Goal: Task Accomplishment & Management: Manage account settings

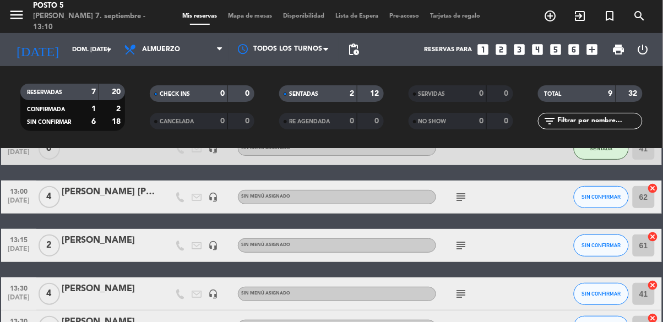
scroll to position [107, 0]
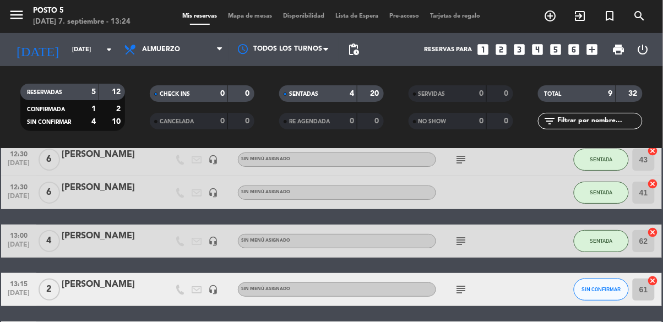
scroll to position [52, 0]
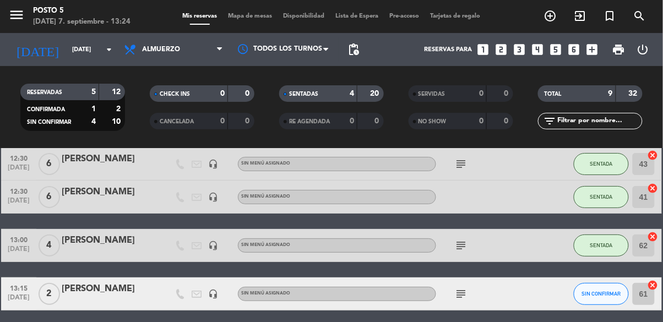
click at [463, 244] on icon "subject" at bounding box center [461, 245] width 13 height 13
click at [544, 228] on div "12:30 [DATE] 6 [PERSON_NAME] headset_mic Sin menú asignado subject SENTADA 43 c…" at bounding box center [331, 327] width 661 height 359
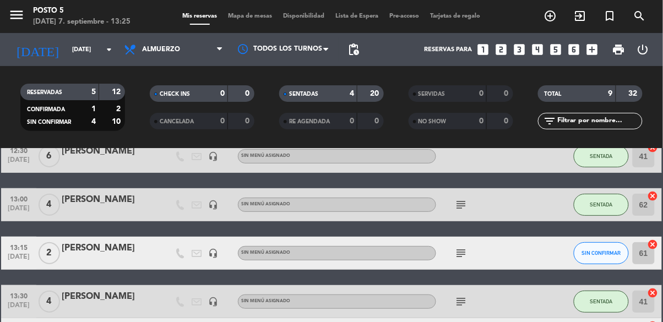
scroll to position [93, 0]
click at [457, 251] on icon "subject" at bounding box center [461, 253] width 13 height 13
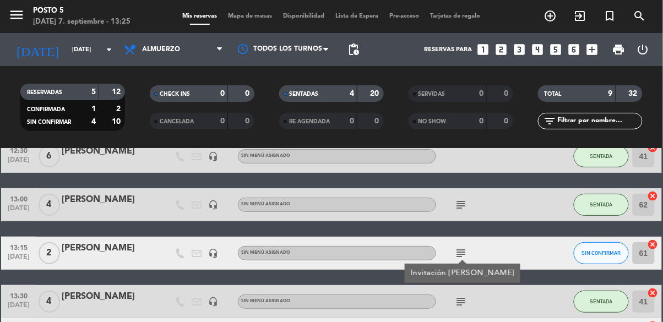
click at [541, 212] on div at bounding box center [550, 204] width 30 height 33
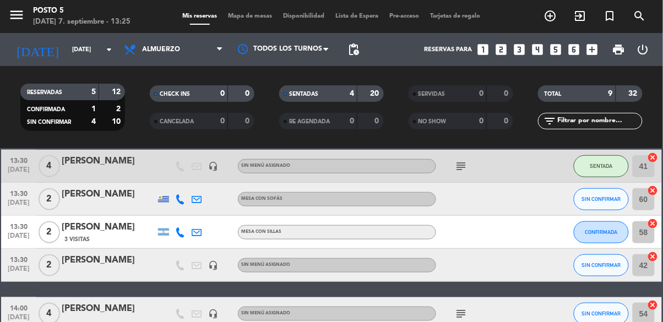
scroll to position [230, 0]
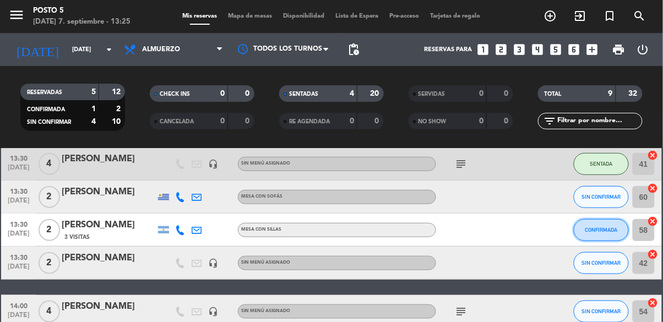
click at [599, 228] on span "CONFIRMADA" at bounding box center [602, 230] width 33 height 6
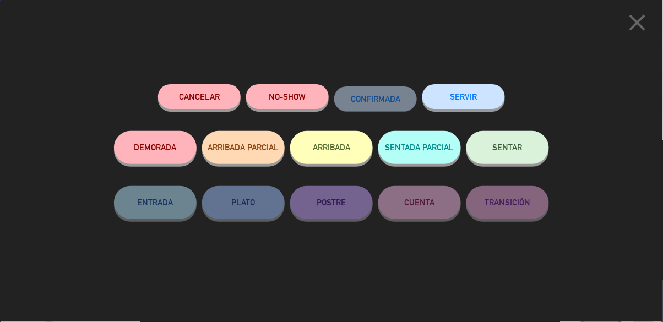
click at [534, 154] on button "SENTAR" at bounding box center [508, 147] width 83 height 33
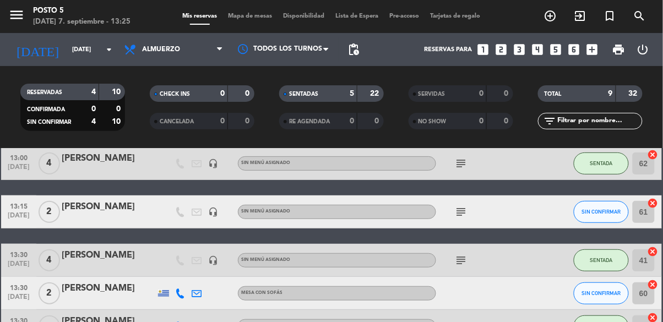
scroll to position [128, 0]
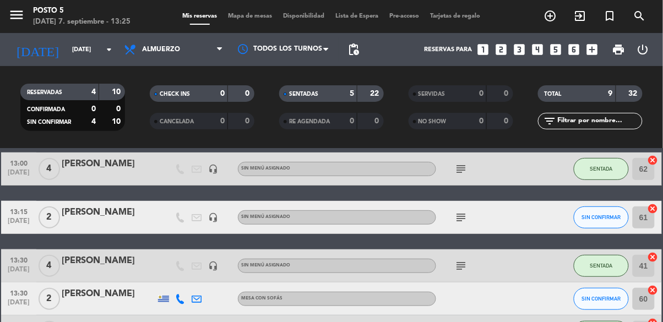
click at [646, 222] on input "61" at bounding box center [644, 218] width 22 height 22
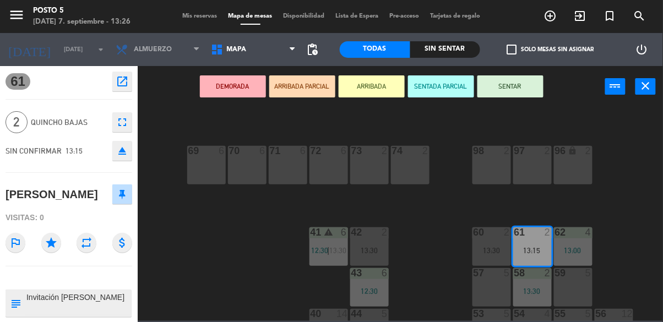
scroll to position [188, 0]
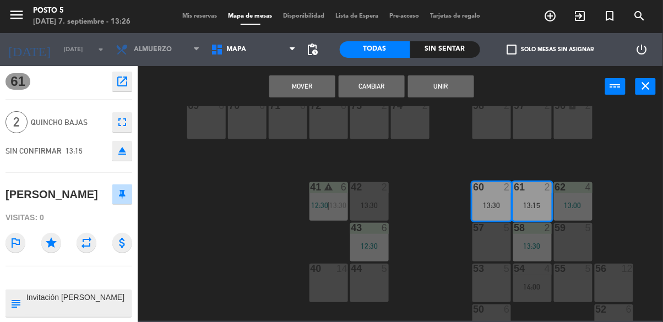
click at [11, 192] on div "[PERSON_NAME]" at bounding box center [52, 195] width 93 height 18
click at [369, 77] on button "Cambiar" at bounding box center [372, 86] width 66 height 22
click at [365, 92] on button "Cambiar" at bounding box center [372, 86] width 66 height 22
click at [372, 94] on button "Cambiar" at bounding box center [372, 86] width 66 height 22
click at [306, 85] on button "Mover" at bounding box center [302, 86] width 66 height 22
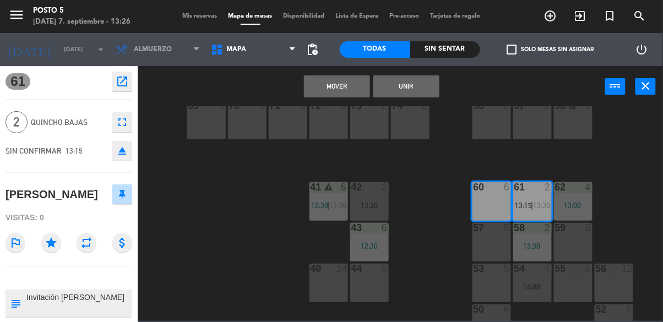
click at [331, 92] on button "Mover" at bounding box center [337, 86] width 66 height 22
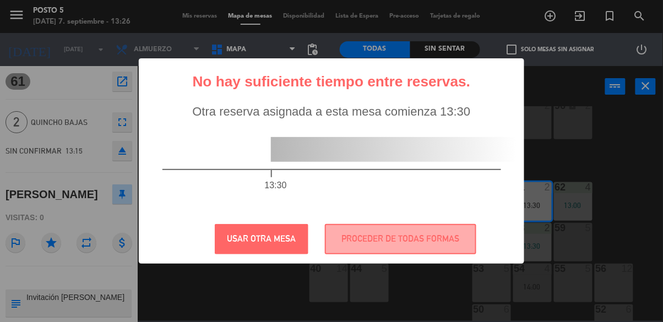
click at [301, 92] on div "? ! i No hay suficiente tiempo entre reservas. ×" at bounding box center [332, 86] width 366 height 37
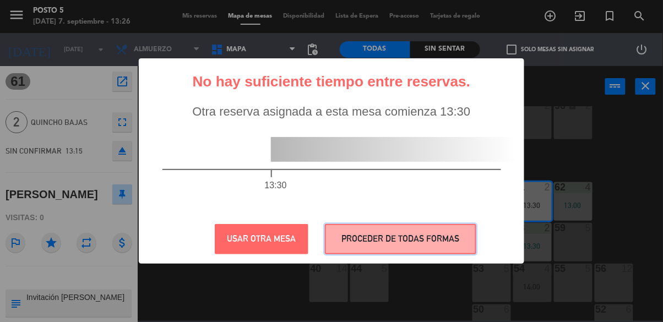
click at [427, 244] on button "PROCEDER DE TODAS FORMAS" at bounding box center [401, 239] width 152 height 30
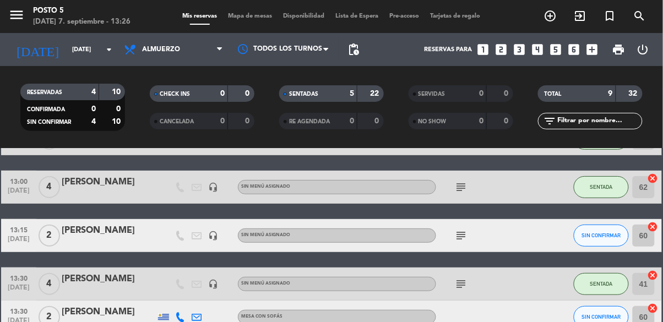
scroll to position [113, 0]
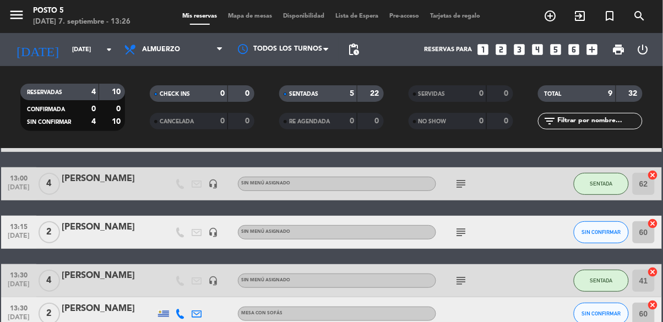
click at [532, 230] on div "subject" at bounding box center [485, 232] width 99 height 33
click at [646, 234] on input "60" at bounding box center [644, 232] width 22 height 22
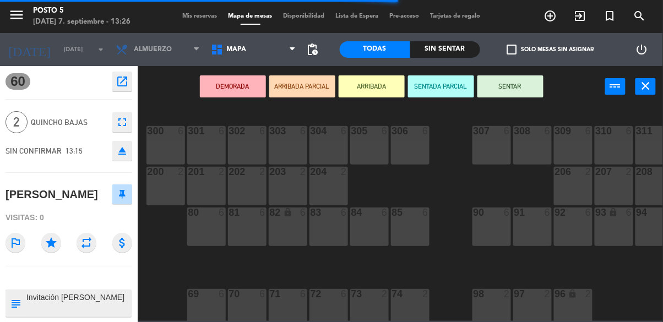
click at [521, 75] on button "SENTAR" at bounding box center [511, 86] width 66 height 22
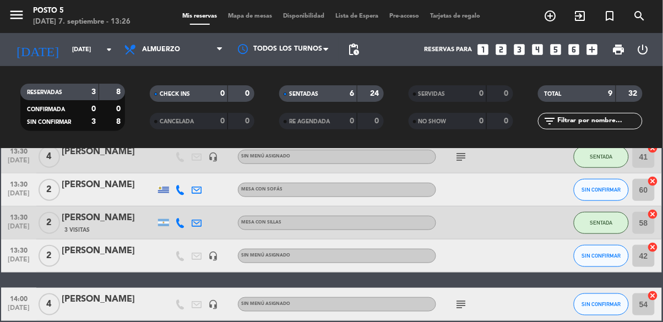
scroll to position [238, 0]
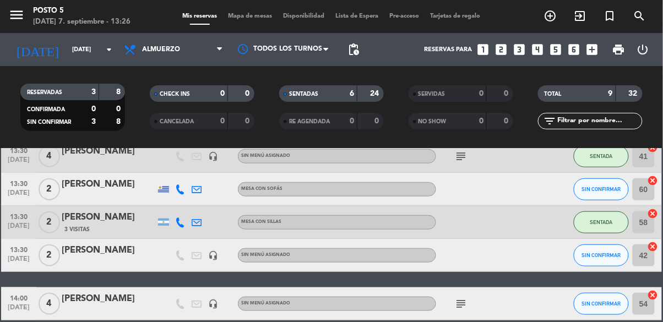
click at [647, 190] on input "60" at bounding box center [644, 189] width 22 height 22
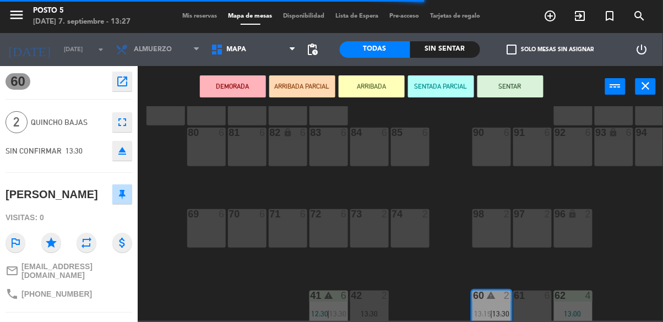
scroll to position [90, 0]
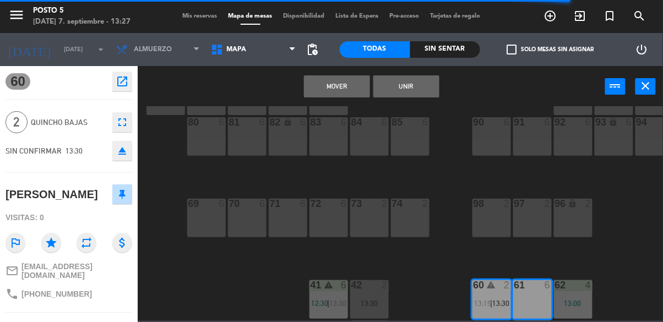
click at [332, 92] on button "Mover" at bounding box center [337, 86] width 66 height 22
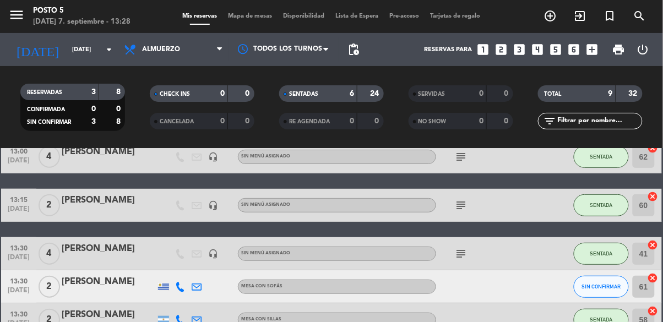
scroll to position [117, 0]
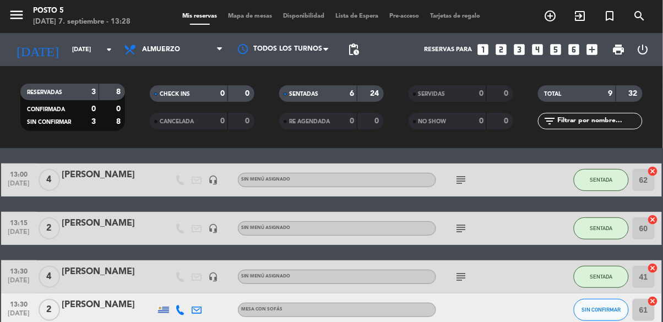
click at [456, 224] on icon "subject" at bounding box center [461, 228] width 13 height 13
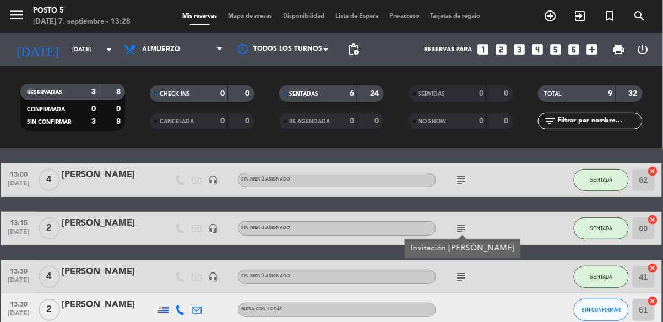
click at [557, 256] on div "12:30 [DATE] 6 [PERSON_NAME] headset_mic Sin menú asignado subject SENTADA 43 c…" at bounding box center [331, 261] width 661 height 359
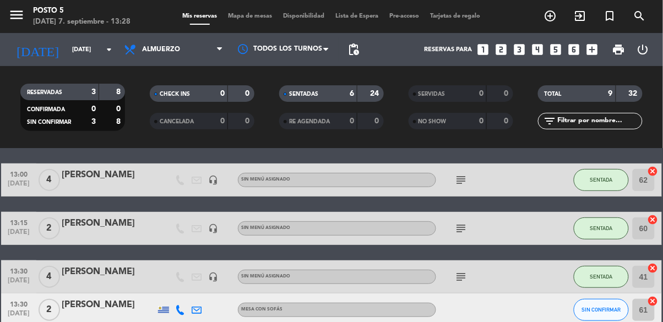
click at [463, 222] on icon "subject" at bounding box center [461, 228] width 13 height 13
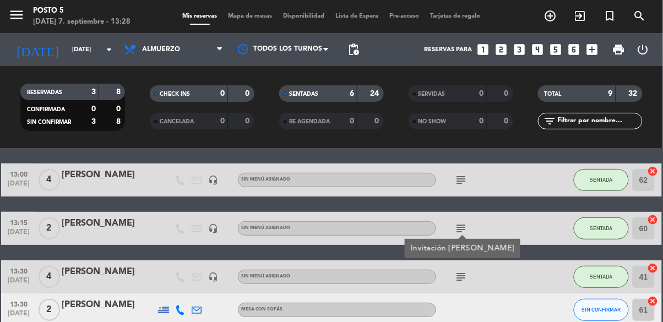
click at [545, 246] on div "12:30 [DATE] 6 [PERSON_NAME] headset_mic Sin menú asignado subject SENTADA 43 c…" at bounding box center [331, 261] width 661 height 359
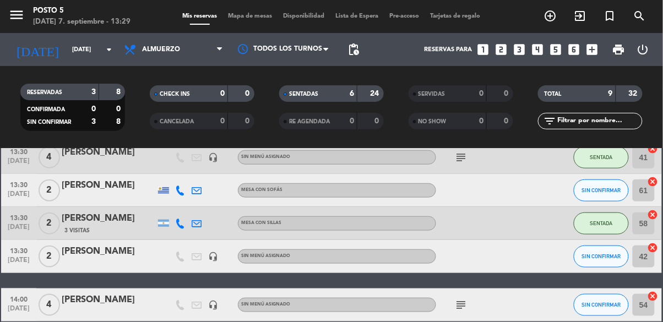
scroll to position [238, 0]
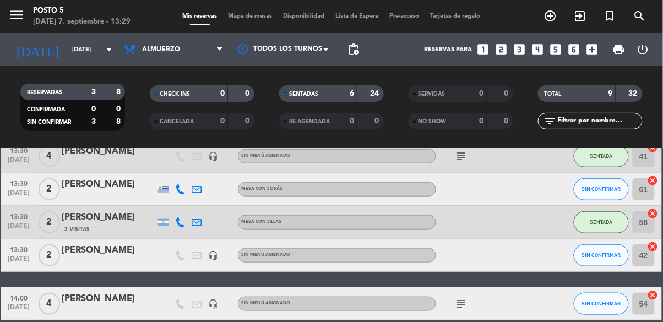
click at [640, 194] on input "61" at bounding box center [644, 189] width 22 height 22
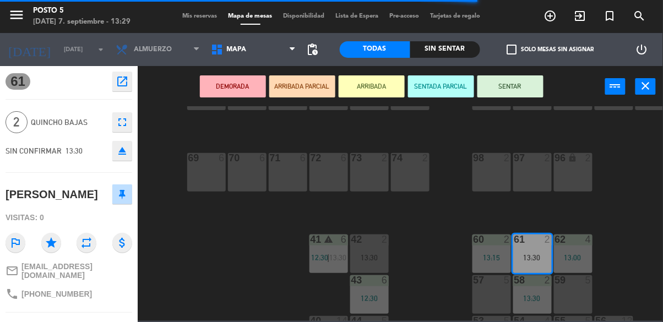
scroll to position [154, 0]
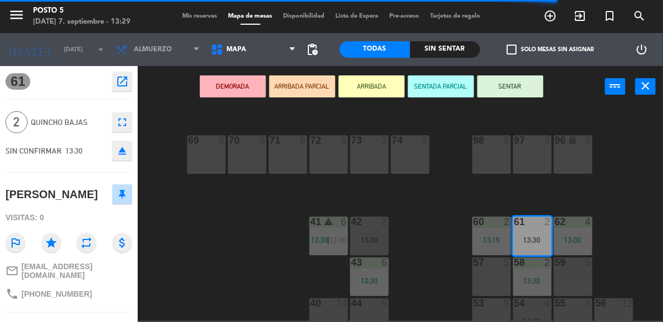
click at [183, 13] on span "Mis reservas" at bounding box center [200, 16] width 46 height 6
